Goal: Find specific page/section: Find specific page/section

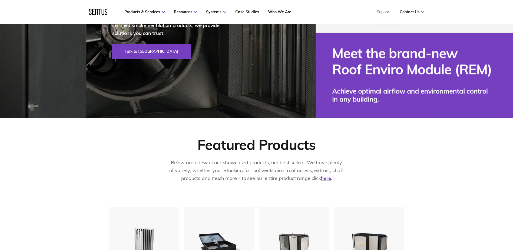
scroll to position [54, 0]
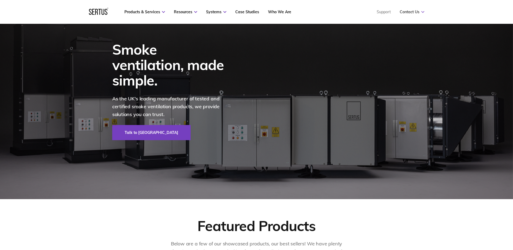
click at [412, 9] on link "Contact Us" at bounding box center [412, 11] width 25 height 5
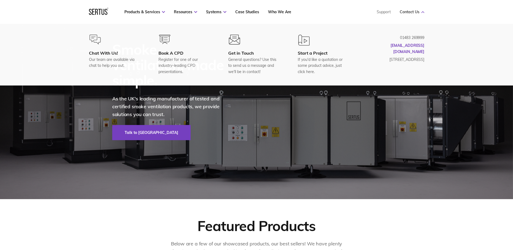
click at [413, 10] on link "Contact Us" at bounding box center [412, 11] width 25 height 5
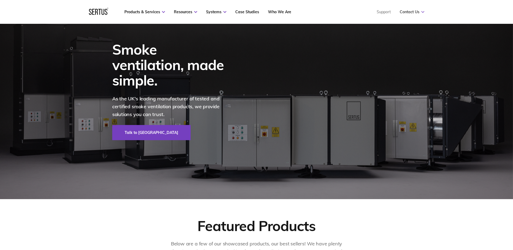
click at [413, 10] on link "Contact Us" at bounding box center [412, 11] width 25 height 5
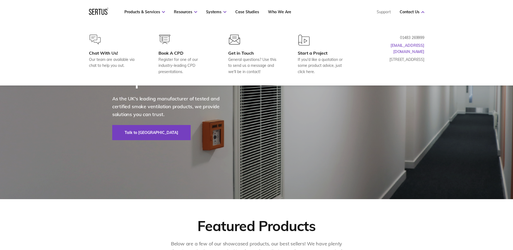
drag, startPoint x: 435, startPoint y: 44, endPoint x: 396, endPoint y: 44, distance: 39.0
click at [396, 44] on div "Chat With Us! Our team are available via chat to help you out. Book A CPD Regis…" at bounding box center [256, 55] width 513 height 62
drag, startPoint x: 395, startPoint y: 45, endPoint x: 430, endPoint y: 45, distance: 35.7
click at [430, 45] on div "Chat With Us! Our team are available via chat to help you out. Book A CPD Regis…" at bounding box center [256, 55] width 357 height 40
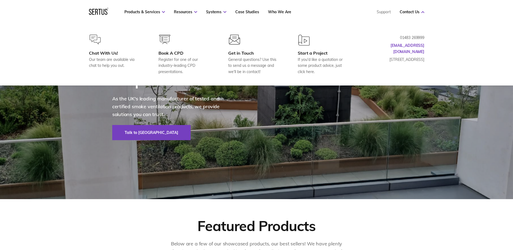
click at [414, 37] on p "01483 269999" at bounding box center [397, 38] width 54 height 6
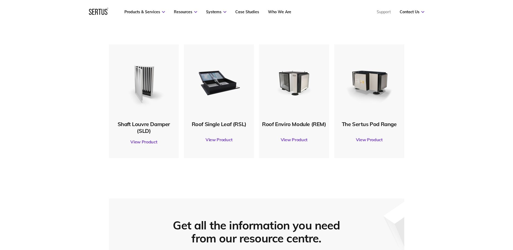
scroll to position [244, 0]
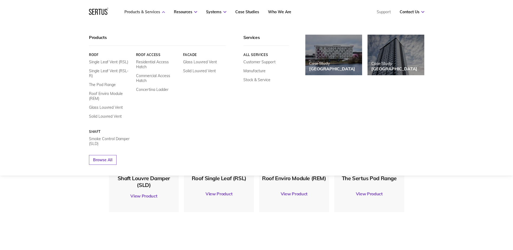
click at [141, 11] on link "Products & Services" at bounding box center [144, 11] width 41 height 5
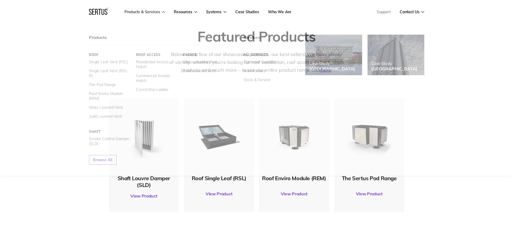
click at [151, 13] on link "Products & Services" at bounding box center [144, 11] width 41 height 5
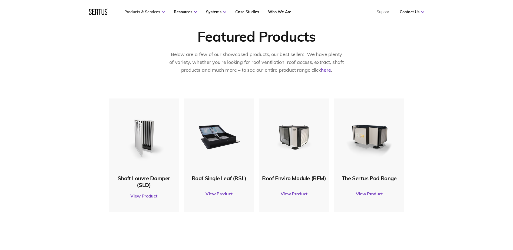
click at [151, 11] on link "Products & Services" at bounding box center [144, 11] width 41 height 5
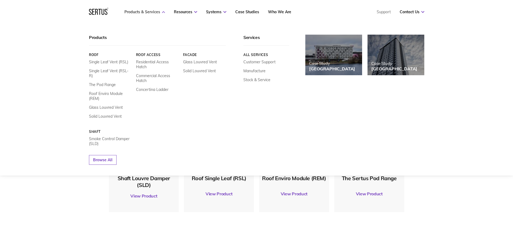
click at [154, 11] on link "Products & Services" at bounding box center [144, 11] width 41 height 5
click at [144, 8] on nav "Products & Services Resources Systems Case Studies Who We Are Support Contact U…" at bounding box center [256, 12] width 335 height 24
click at [115, 70] on link "Single Leaf Vent (RSL-R)" at bounding box center [110, 73] width 43 height 10
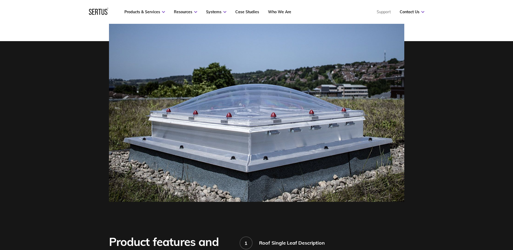
scroll to position [352, 0]
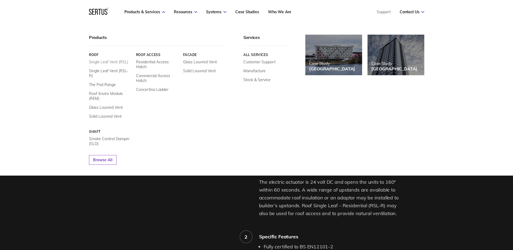
click at [109, 62] on link "Single Leaf Vent (RSL)" at bounding box center [108, 62] width 39 height 5
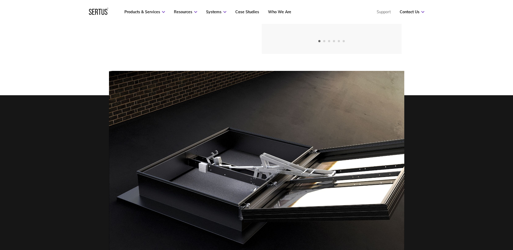
scroll to position [325, 0]
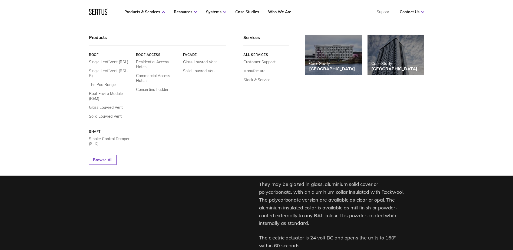
click at [107, 72] on link "Single Leaf Vent (RSL-R)" at bounding box center [110, 73] width 43 height 10
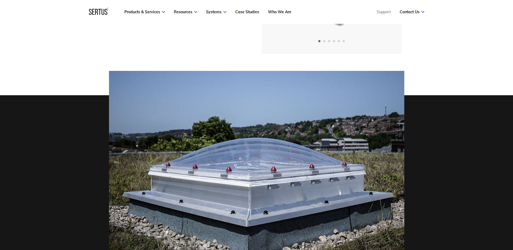
scroll to position [325, 0]
